Goal: Find specific page/section: Find specific page/section

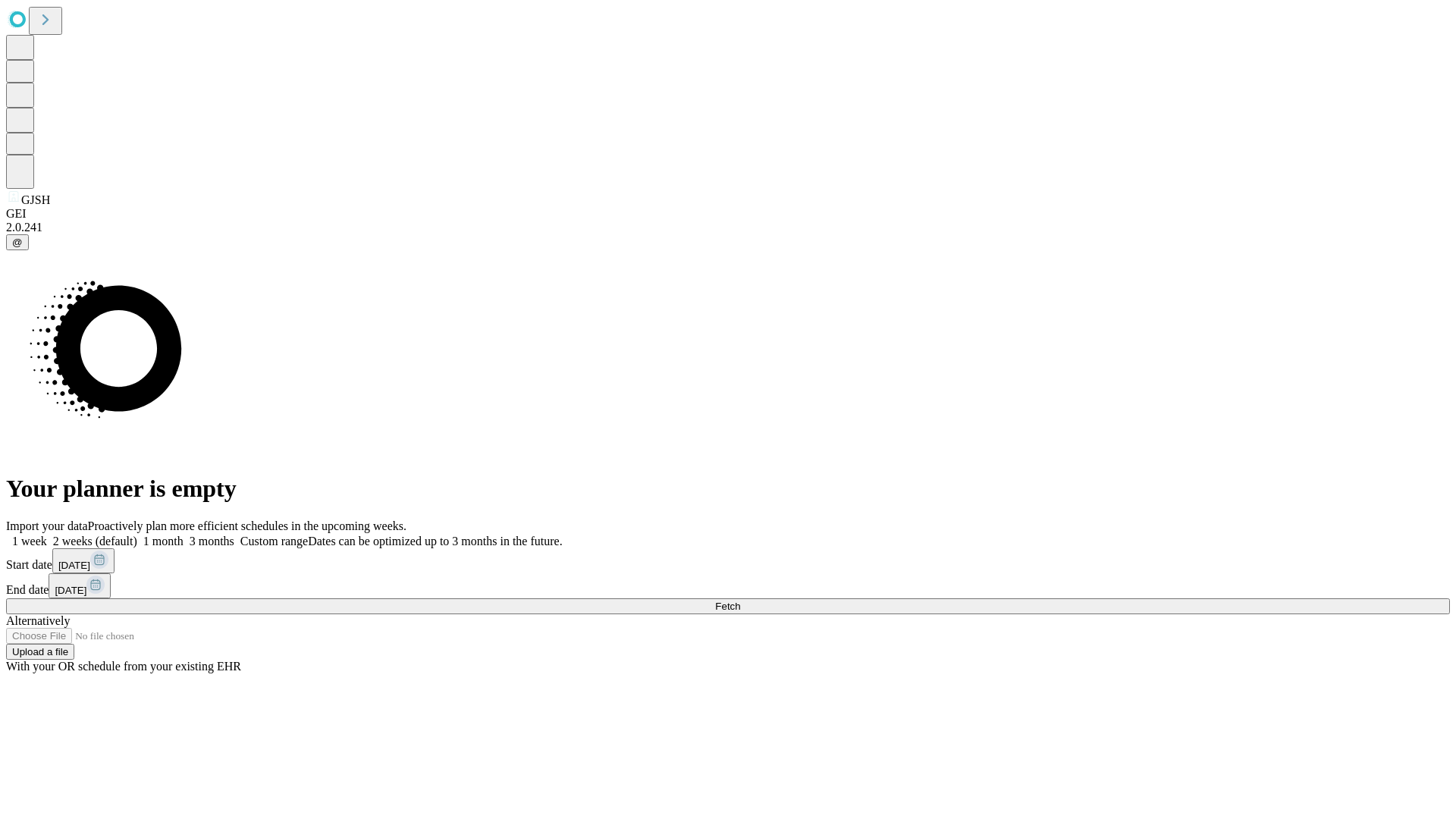
click at [740, 601] on span "Fetch" at bounding box center [728, 606] width 25 height 11
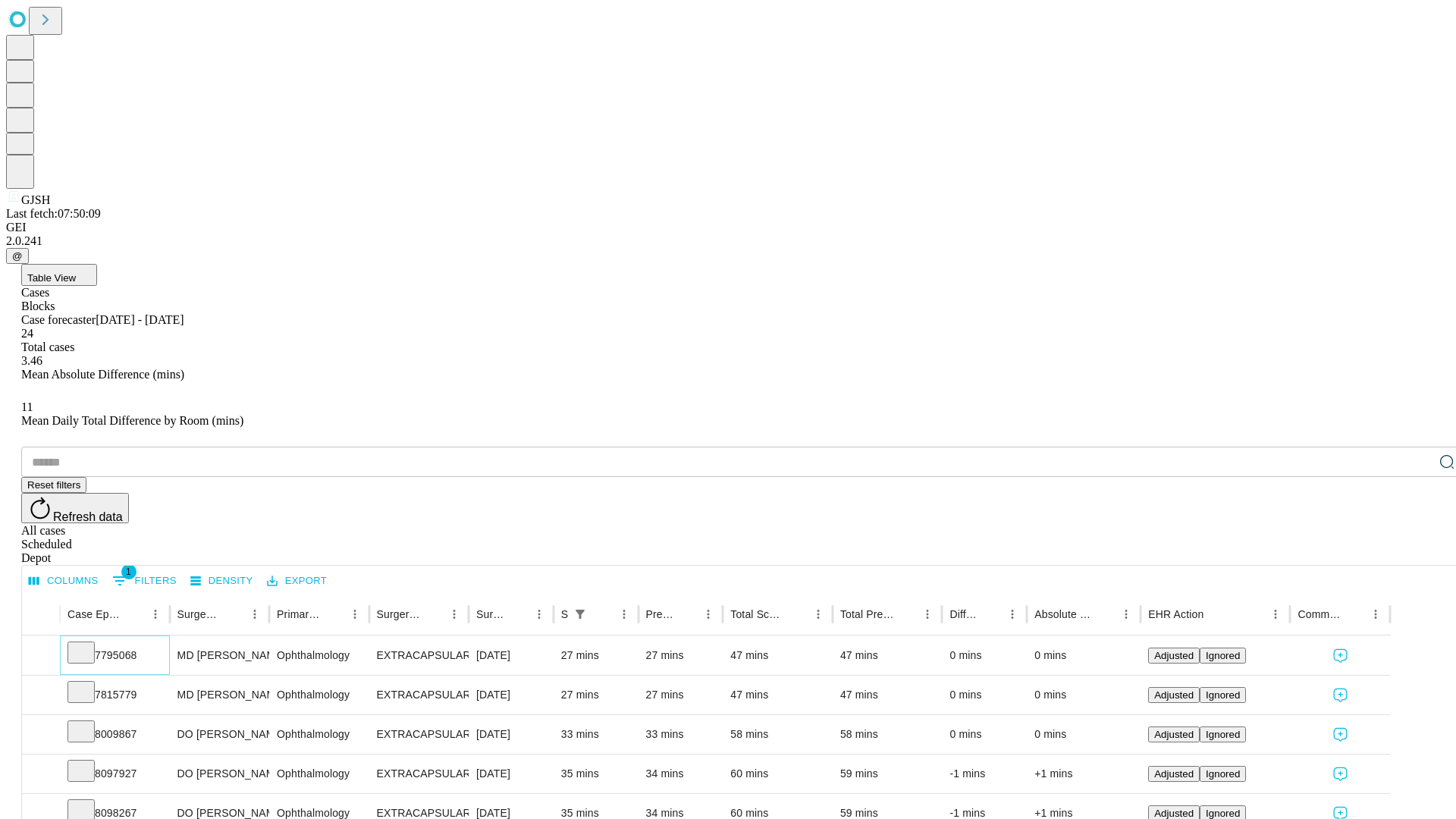
click at [89, 644] on icon at bounding box center [81, 652] width 15 height 15
